Goal: Entertainment & Leisure: Consume media (video, audio)

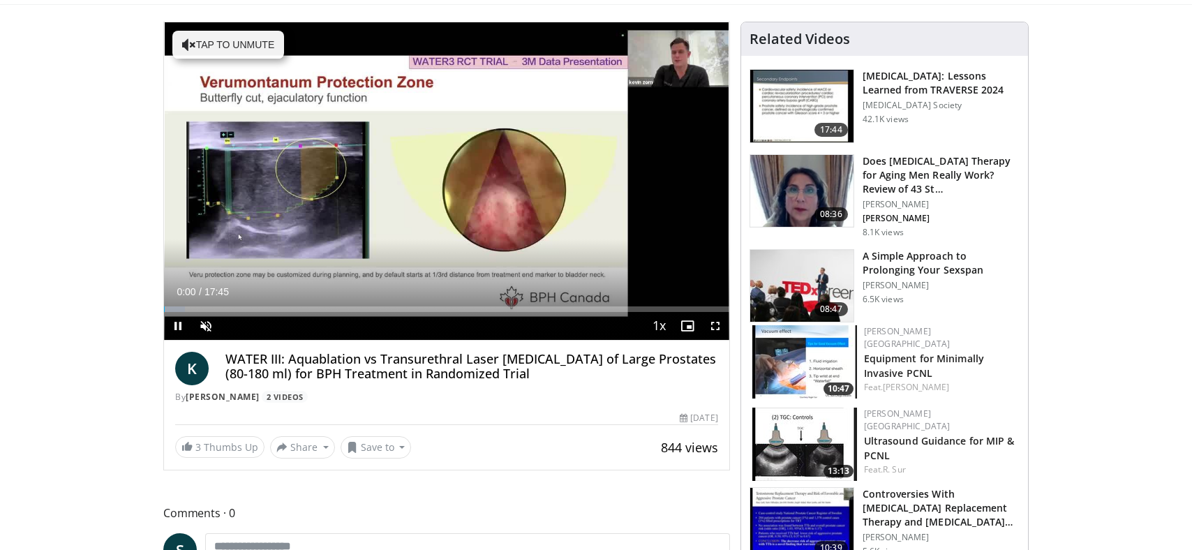
scroll to position [126, 0]
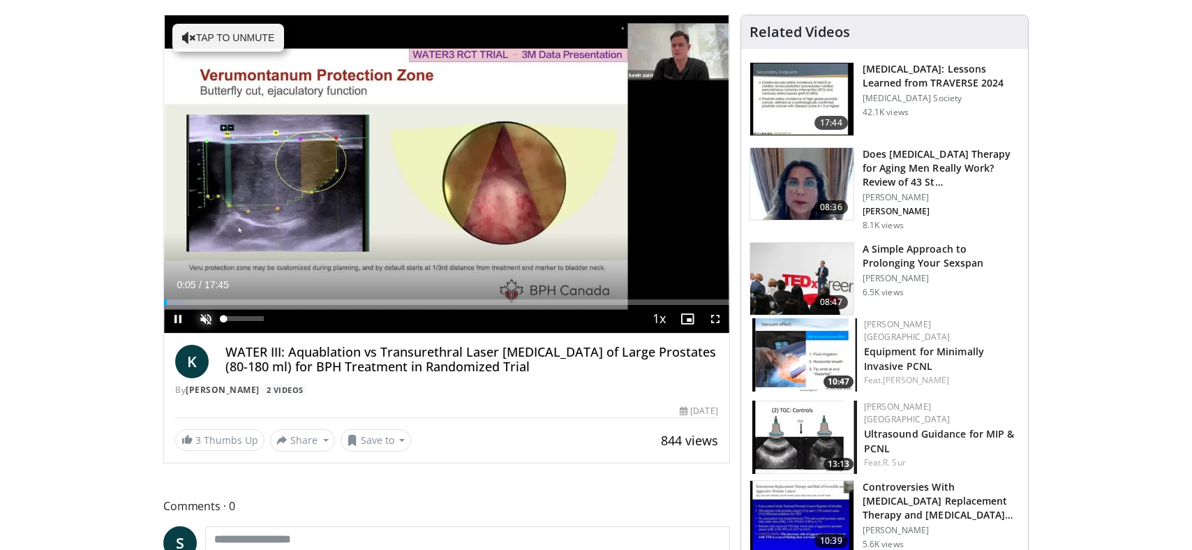
click at [204, 310] on span "Video Player" at bounding box center [206, 319] width 28 height 28
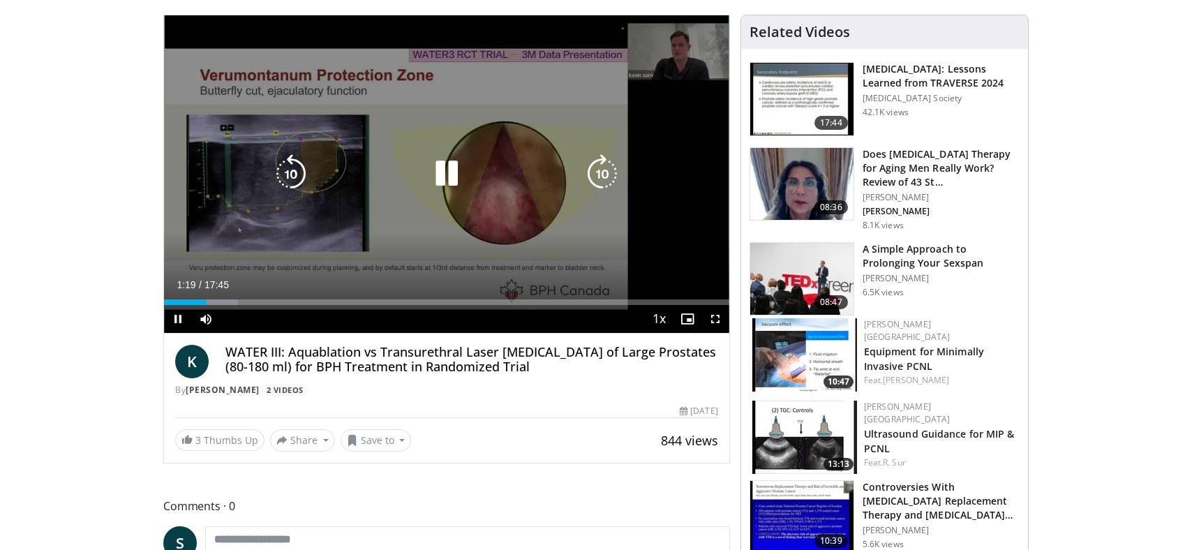
click at [603, 172] on icon "Video Player" at bounding box center [602, 173] width 39 height 39
click at [598, 175] on icon "Video Player" at bounding box center [602, 173] width 39 height 39
click at [599, 174] on icon "Video Player" at bounding box center [602, 173] width 39 height 39
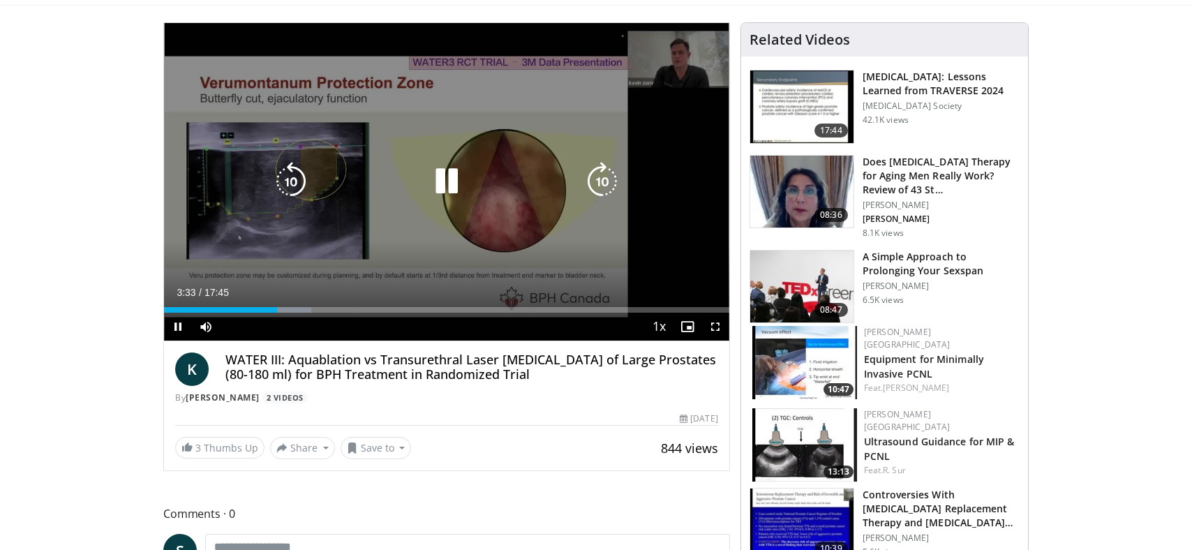
scroll to position [108, 0]
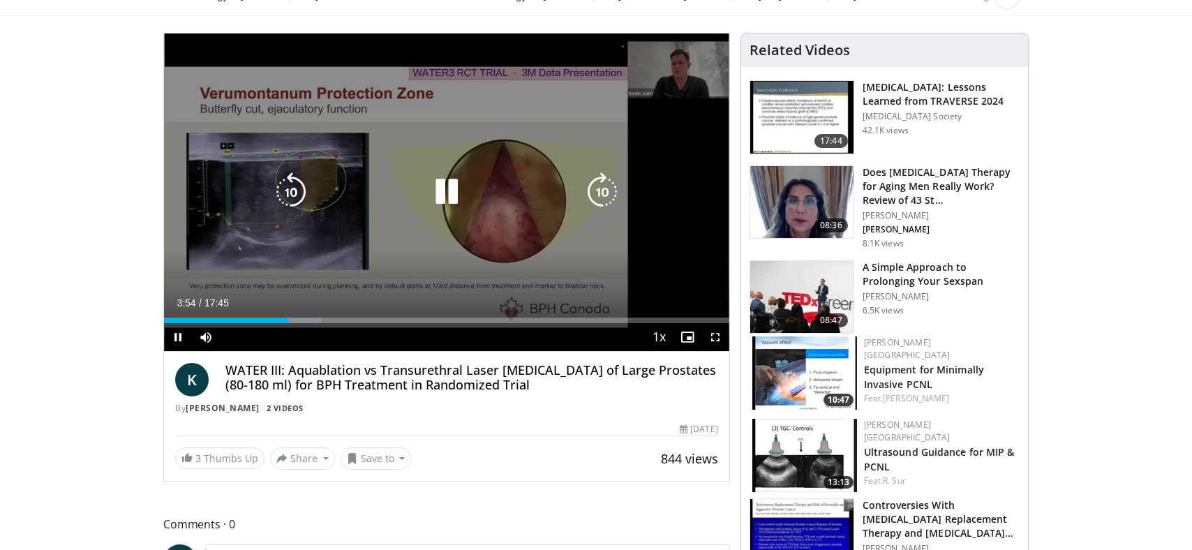
click at [600, 193] on icon "Video Player" at bounding box center [602, 191] width 39 height 39
click at [599, 194] on icon "Video Player" at bounding box center [602, 191] width 39 height 39
click at [601, 197] on icon "Video Player" at bounding box center [602, 191] width 39 height 39
click at [601, 201] on icon "Video Player" at bounding box center [602, 191] width 39 height 39
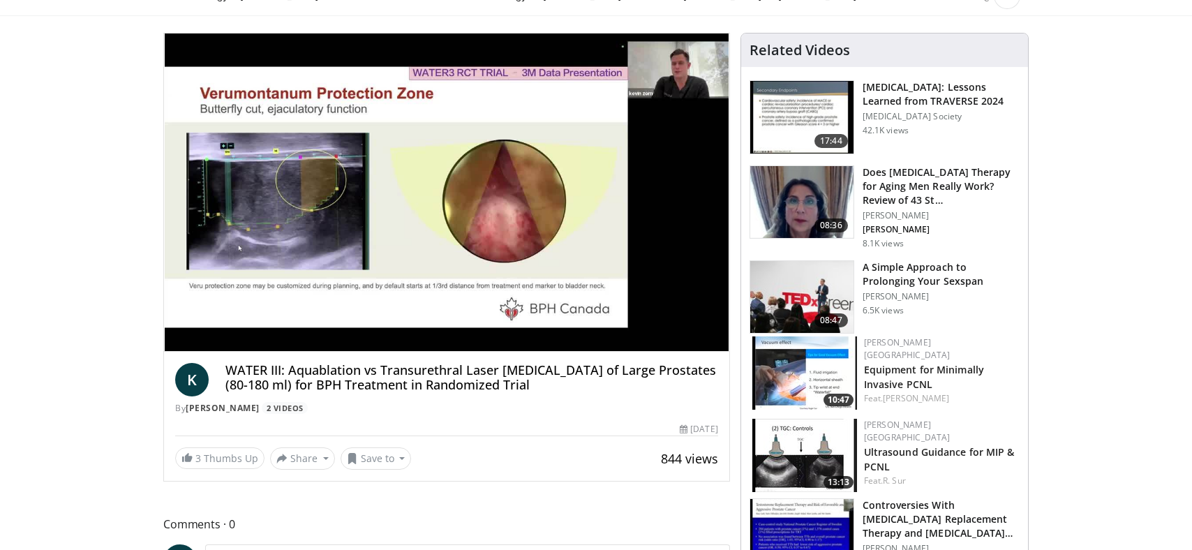
click at [601, 201] on div "10 seconds Tap to unmute" at bounding box center [446, 191] width 565 height 317
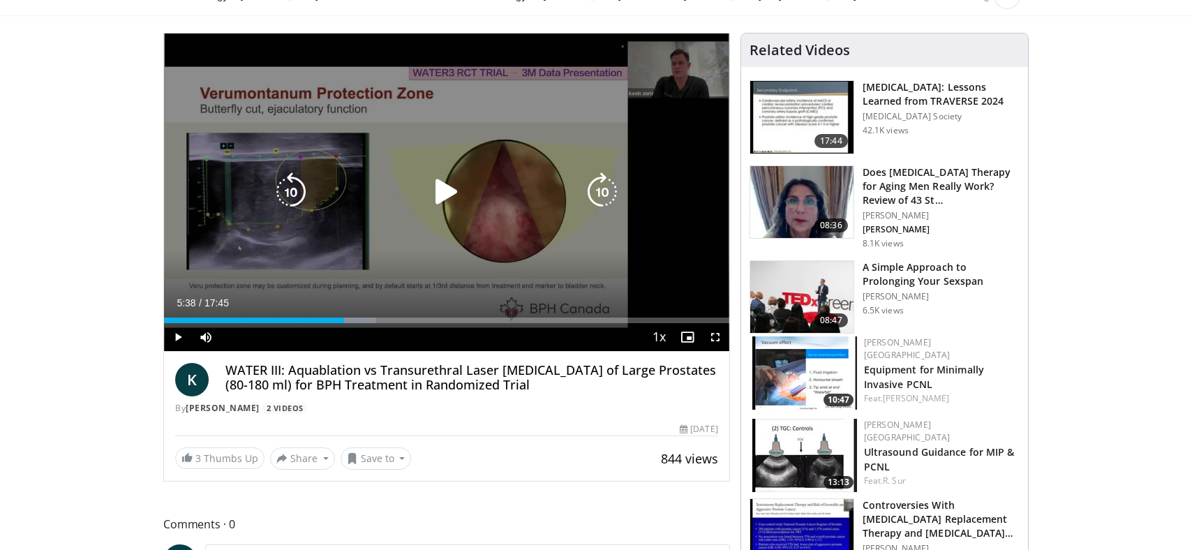
click at [601, 202] on icon "Video Player" at bounding box center [602, 191] width 39 height 39
click at [446, 188] on icon "Video Player" at bounding box center [446, 191] width 39 height 39
click at [600, 187] on icon "Video Player" at bounding box center [602, 191] width 39 height 39
click at [601, 190] on icon "Video Player" at bounding box center [602, 191] width 39 height 39
click at [601, 191] on icon "Video Player" at bounding box center [602, 191] width 39 height 39
